Goal: Information Seeking & Learning: Learn about a topic

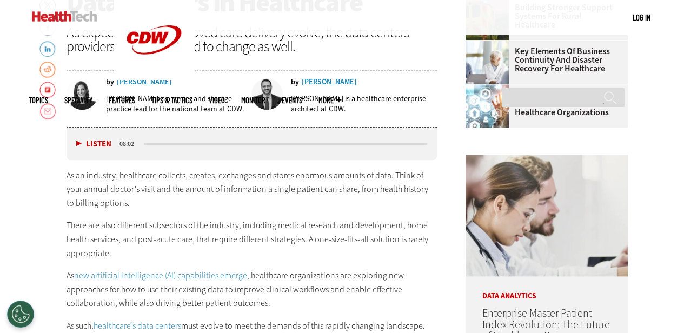
scroll to position [486, 0]
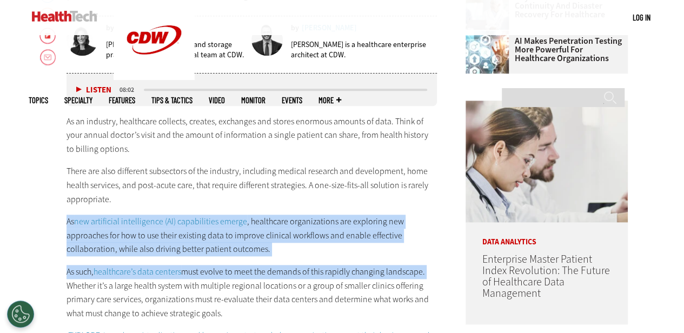
drag, startPoint x: 67, startPoint y: 218, endPoint x: 431, endPoint y: 266, distance: 367.4
copy div "As new artificial intelligence (AI) capabilities emerge , healthcare organizati…"
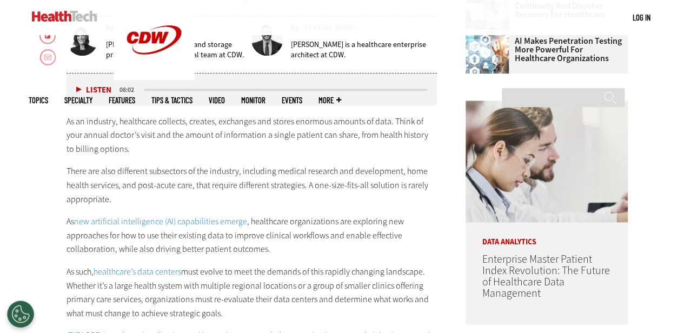
click at [320, 310] on p "As such, healthcare’s data centers must evolve to meet the demands of this rapi…" at bounding box center [251, 292] width 371 height 55
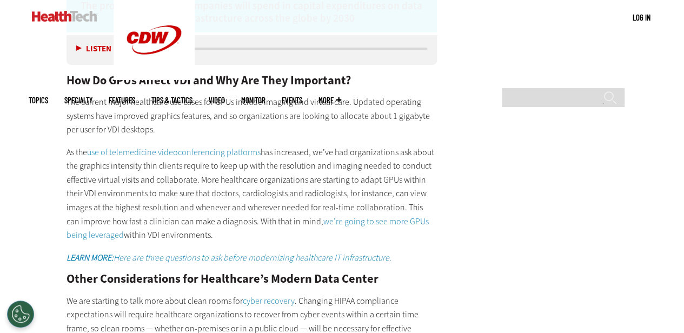
scroll to position [1837, 0]
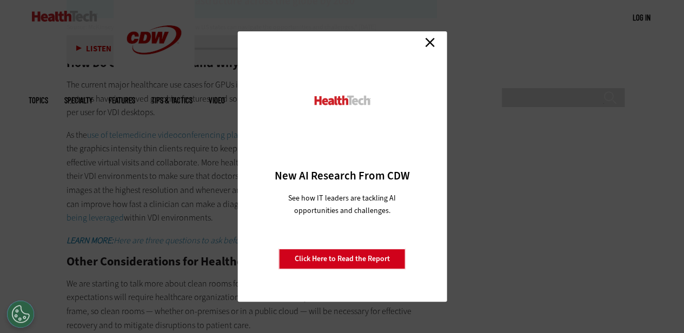
click at [433, 41] on link "Close" at bounding box center [430, 42] width 16 height 16
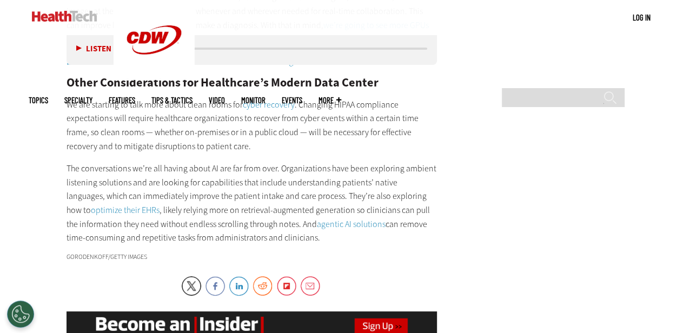
scroll to position [1999, 0]
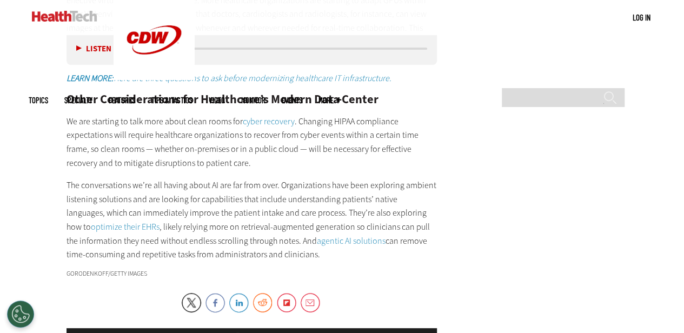
click at [244, 220] on p "The conversations we’re all having about AI are far from over. Organizations ha…" at bounding box center [251, 219] width 371 height 83
